Goal: Communication & Community: Answer question/provide support

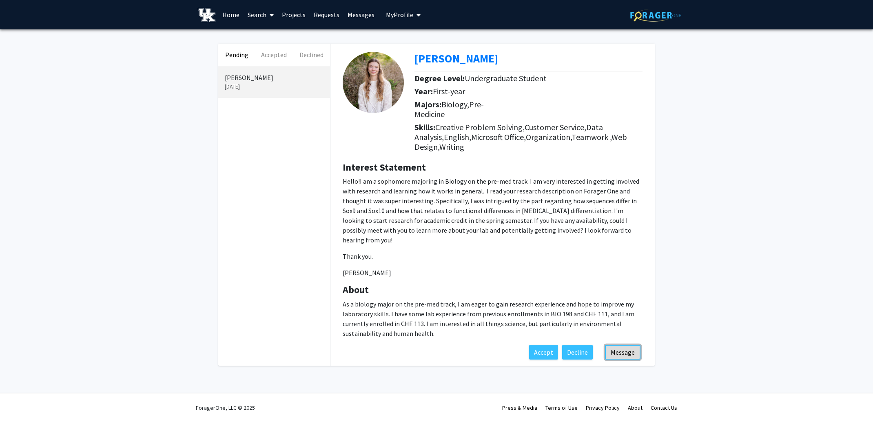
click at [620, 345] on button "Message" at bounding box center [622, 352] width 35 height 15
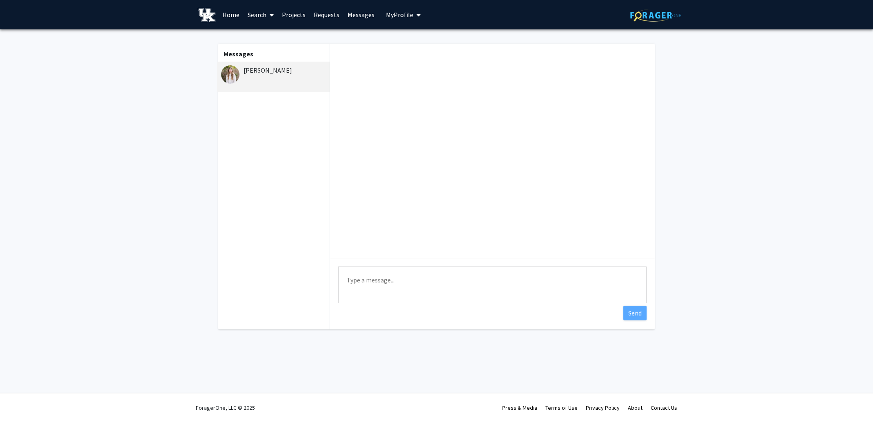
click at [467, 276] on textarea "Type a message" at bounding box center [492, 284] width 308 height 37
drag, startPoint x: 354, startPoint y: 280, endPoint x: 362, endPoint y: 281, distance: 8.2
click at [351, 281] on textarea "HI [PERSON_NAME]," at bounding box center [492, 284] width 308 height 37
click at [397, 279] on textarea "Hi [PERSON_NAME]," at bounding box center [492, 284] width 308 height 37
click at [486, 281] on textarea "Hi [PERSON_NAME], I'm traveling this week, but perhaps we sould find a time to …" at bounding box center [492, 284] width 308 height 37
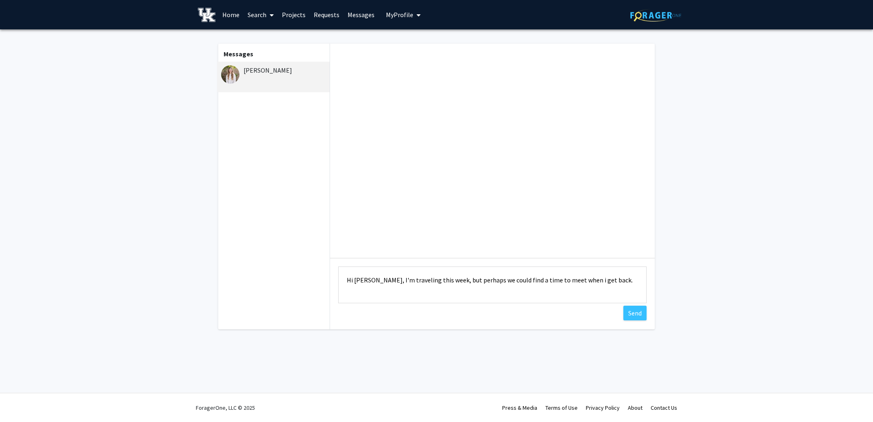
click at [568, 280] on textarea "Hi [PERSON_NAME], I'm traveling this week, but perhaps we could find a time to …" at bounding box center [492, 284] width 308 height 37
click at [601, 281] on textarea "Hi [PERSON_NAME], I'm traveling this week, but perhaps we could find a time to …" at bounding box center [492, 284] width 308 height 37
type textarea "Hi [PERSON_NAME], I'm traveling this week, but perhaps we could find a time to …"
click at [632, 311] on button "Send" at bounding box center [634, 313] width 23 height 15
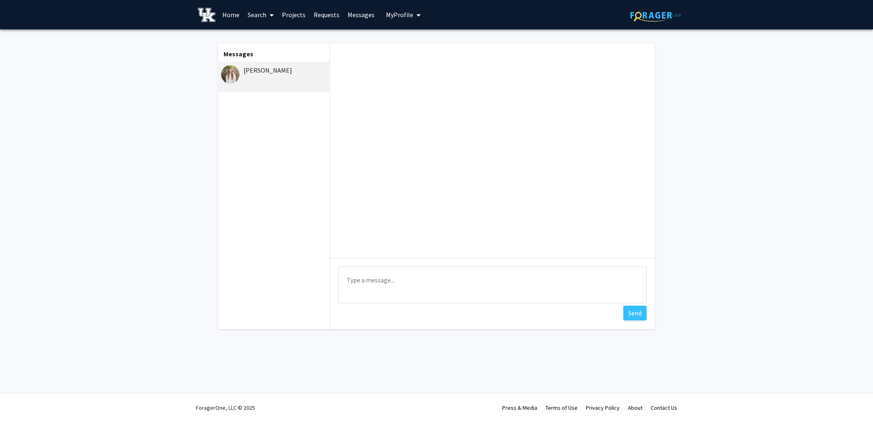
scroll to position [0, 0]
